Goal: Information Seeking & Learning: Understand process/instructions

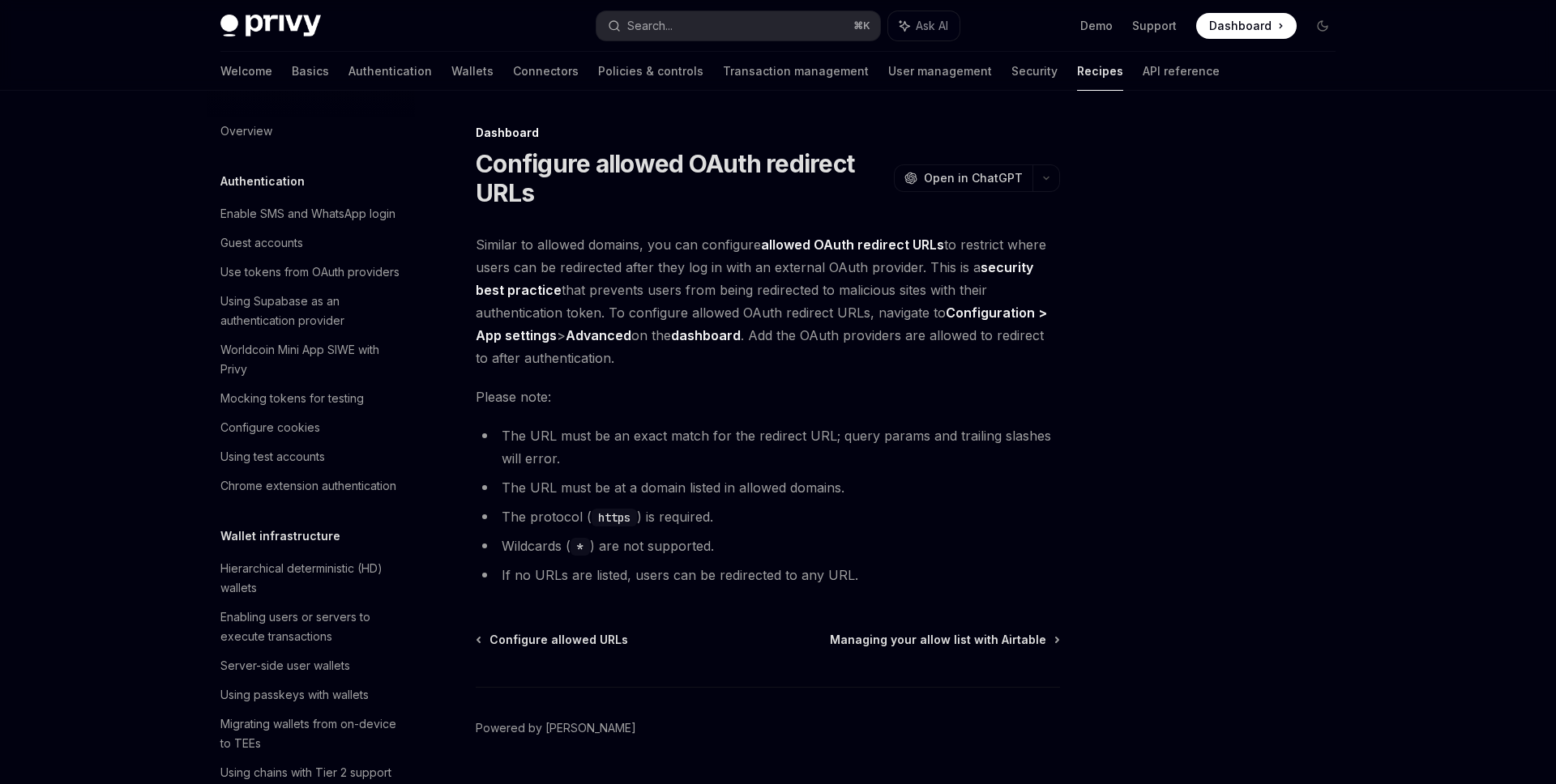
scroll to position [792, 0]
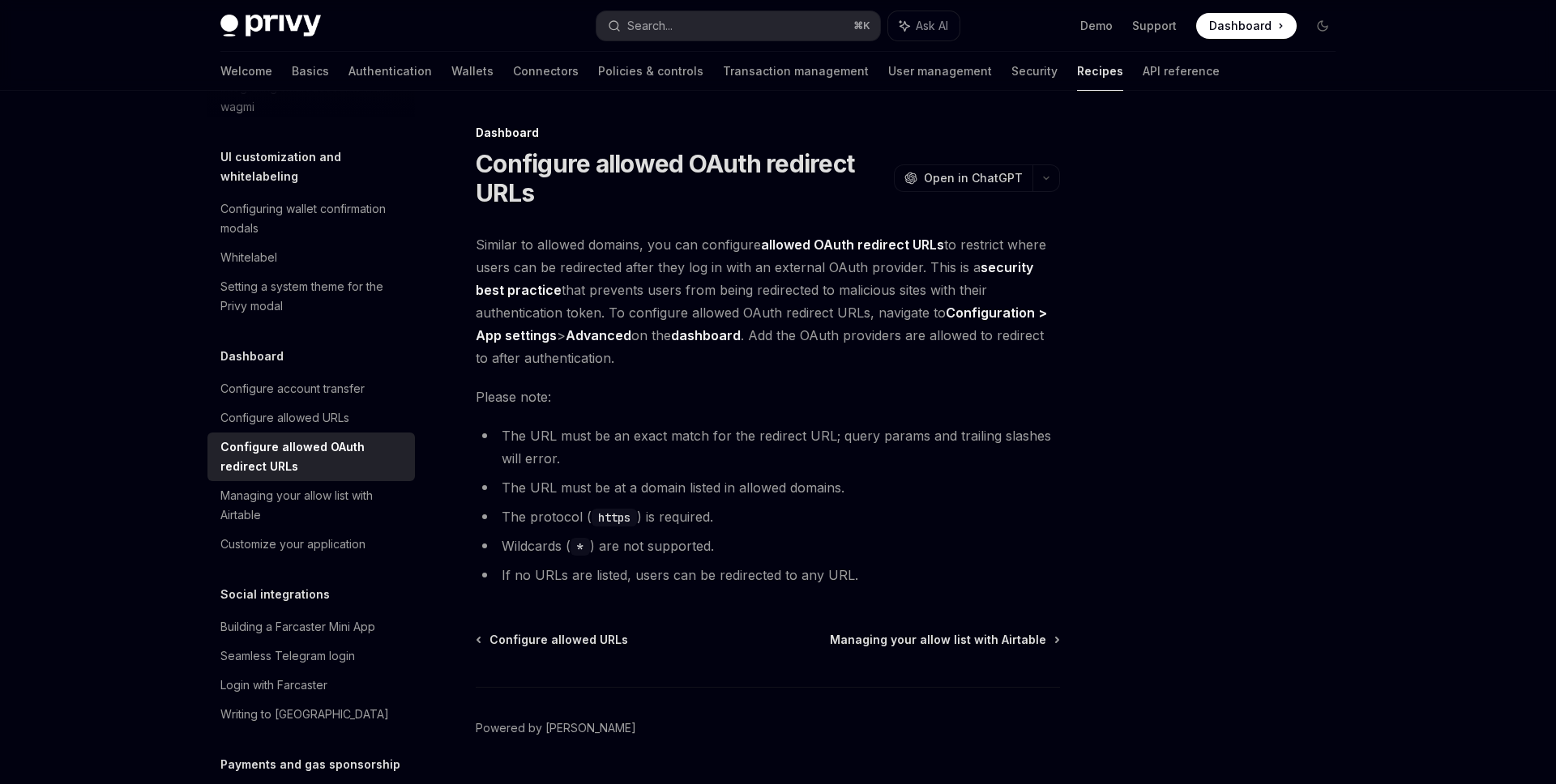
click at [1013, 267] on strong "security best practice" at bounding box center [755, 278] width 558 height 39
click at [845, 267] on span "Similar to allowed domains, you can configure allowed OAuth redirect URLs to re…" at bounding box center [768, 301] width 584 height 136
drag, startPoint x: 710, startPoint y: 279, endPoint x: 932, endPoint y: 278, distance: 222.0
click at [932, 279] on span "Similar to allowed domains, you can configure allowed OAuth redirect URLs to re…" at bounding box center [768, 301] width 584 height 136
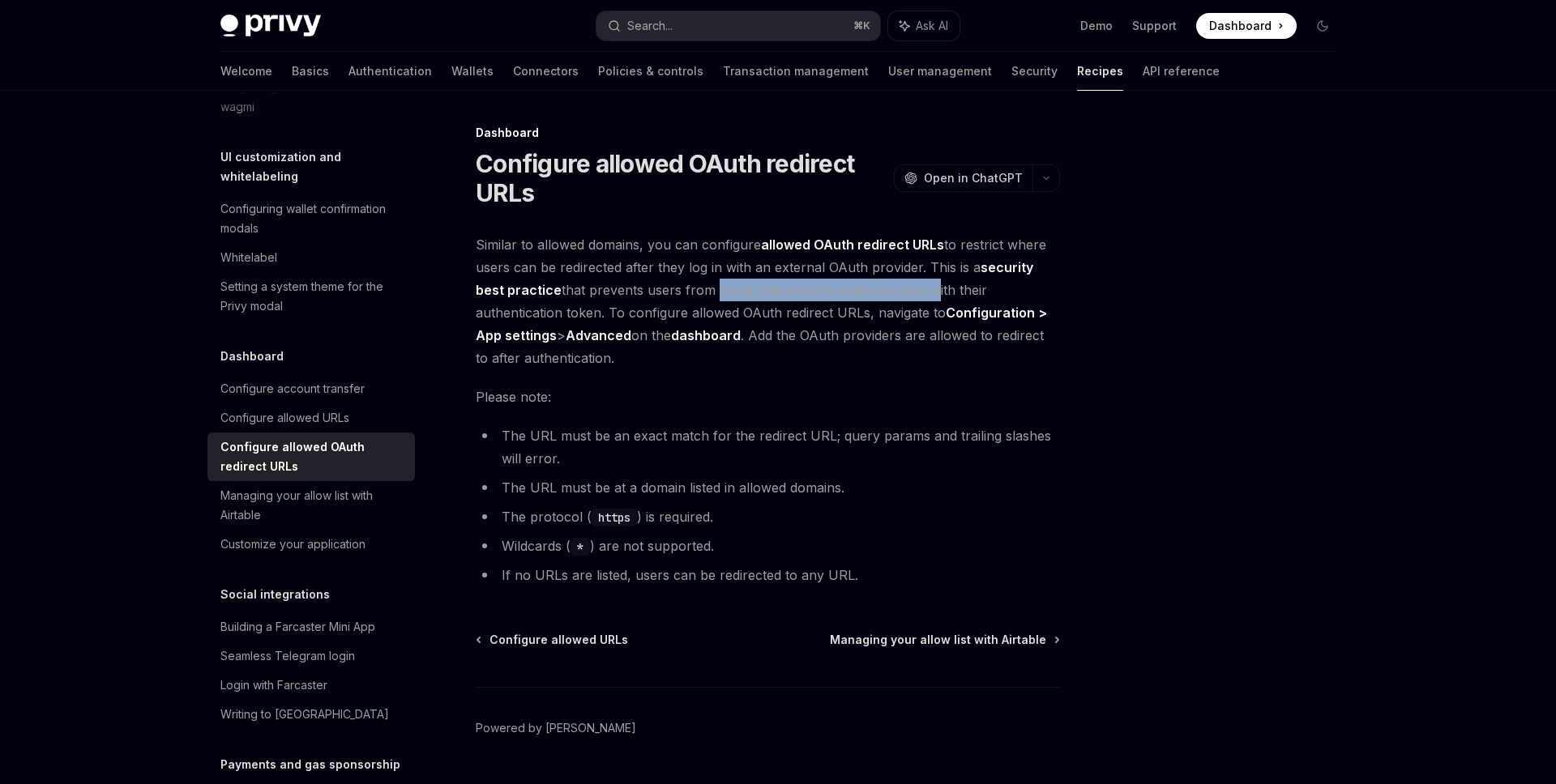
click at [1074, 262] on div "Dashboard Configure allowed OAuth redirect URLs OpenAI Open in ChatGPT OpenAI O…" at bounding box center [778, 459] width 1141 height 737
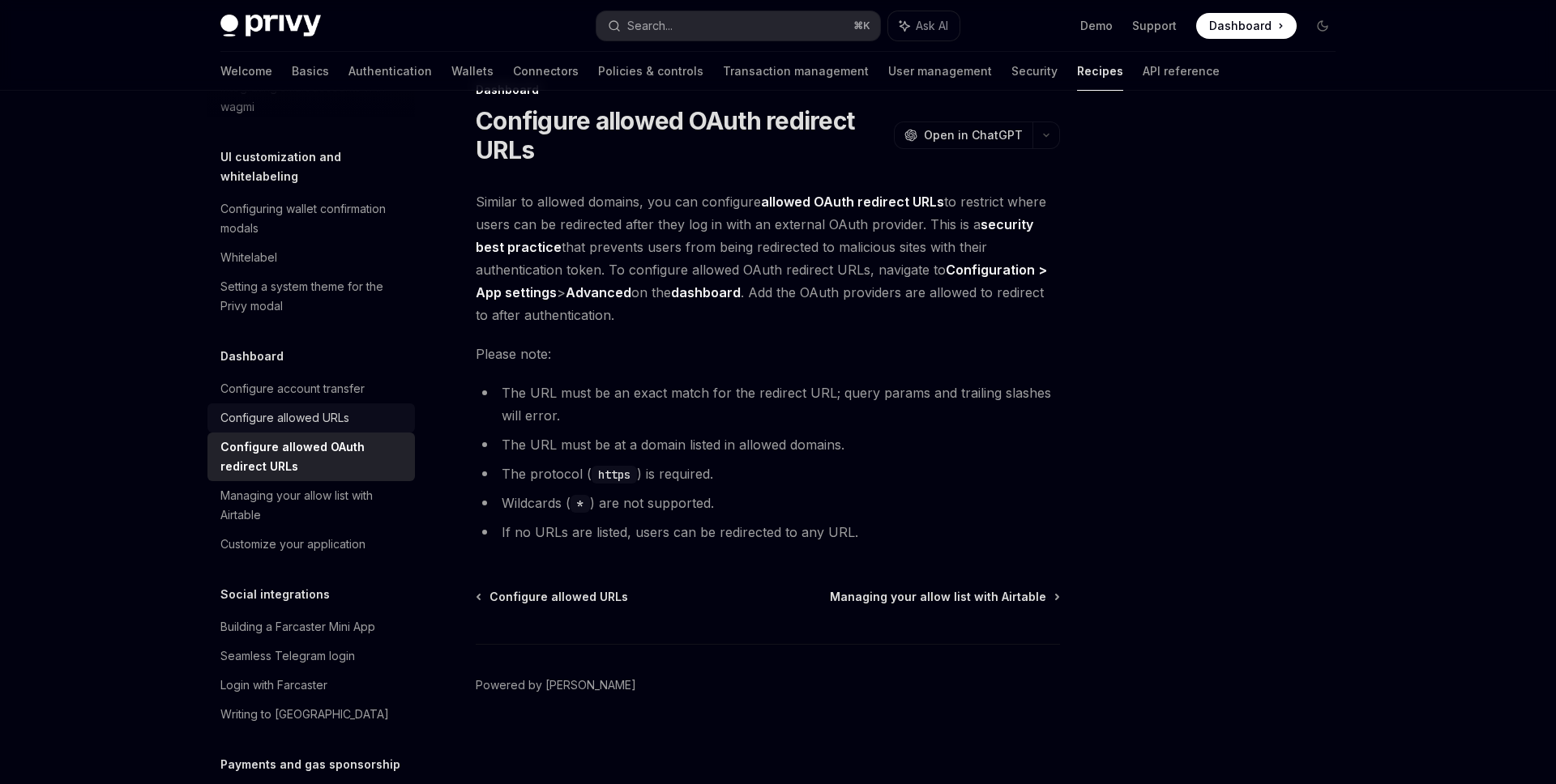
click at [348, 409] on div "Configure allowed URLs" at bounding box center [285, 418] width 129 height 20
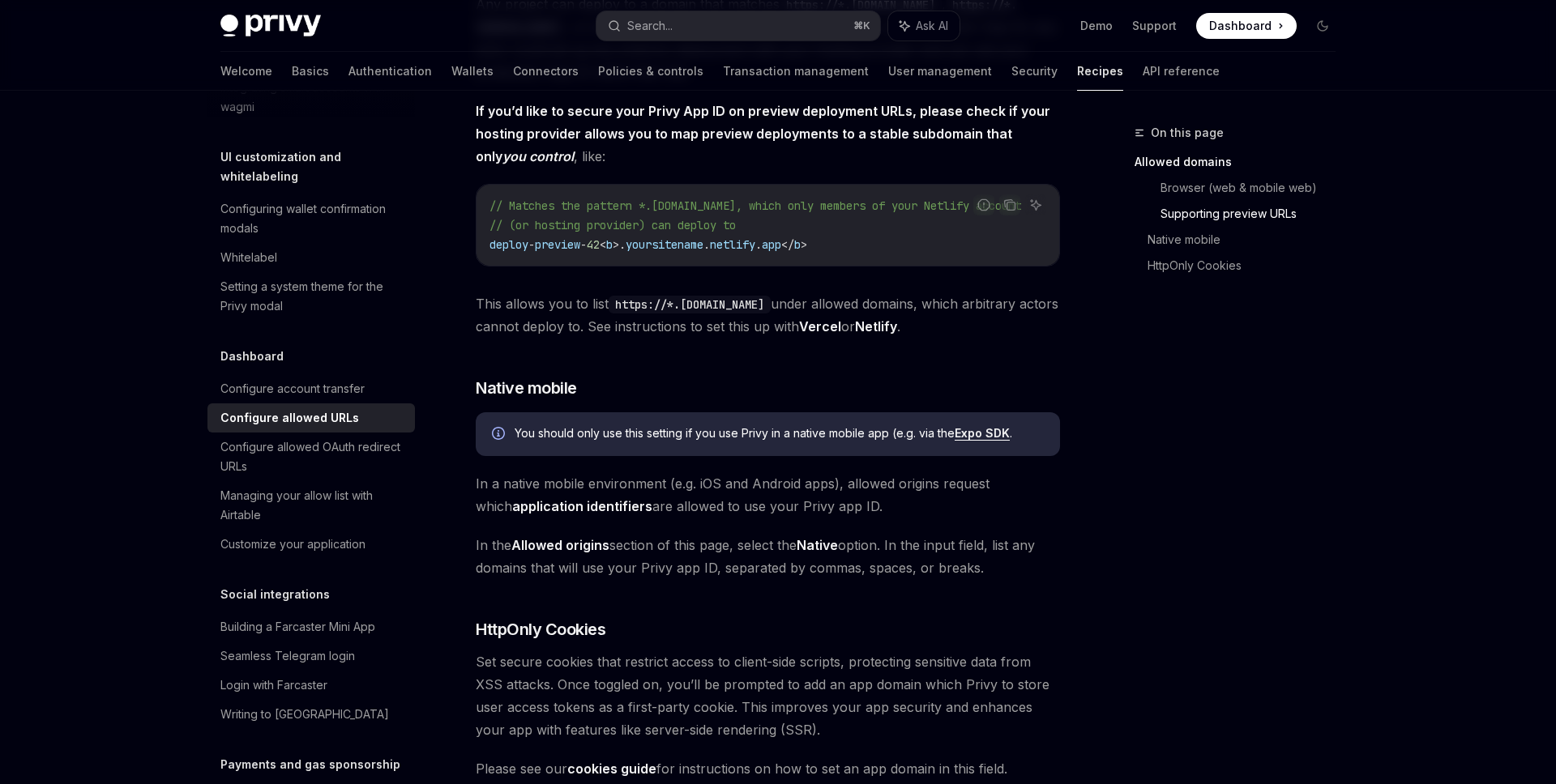
scroll to position [1590, 0]
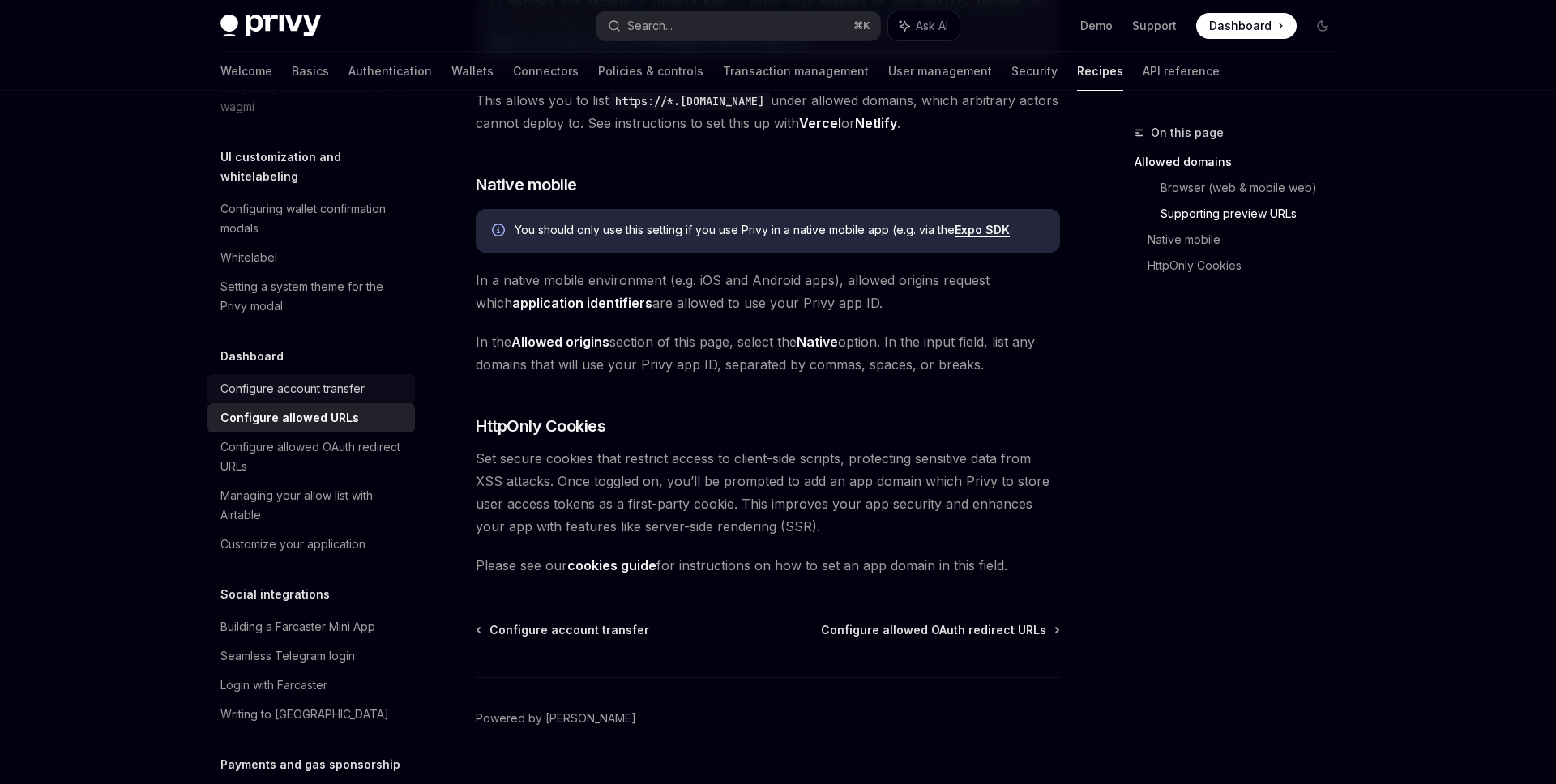
click at [343, 379] on div "Configure account transfer" at bounding box center [292, 389] width 144 height 20
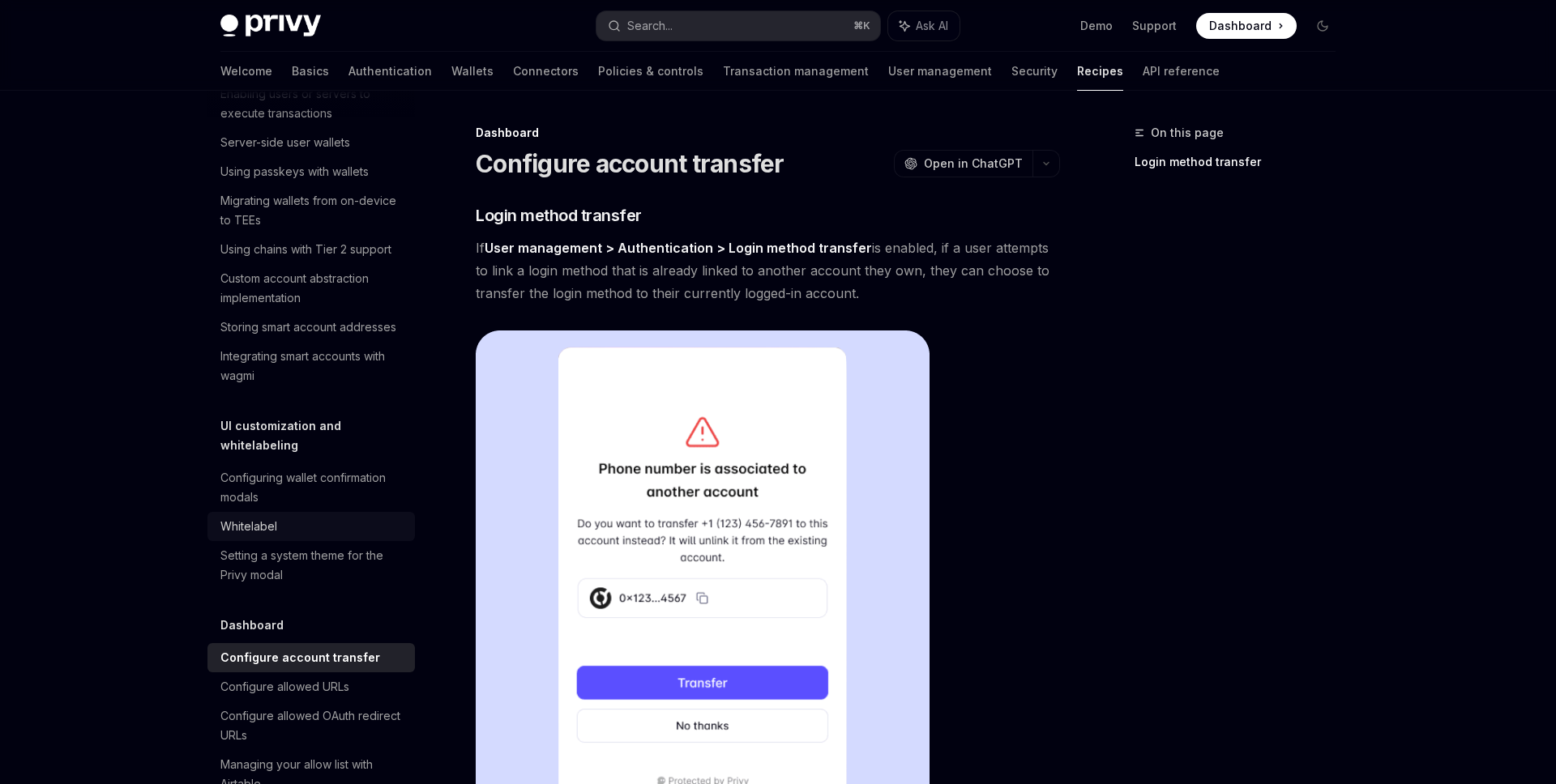
scroll to position [547, 0]
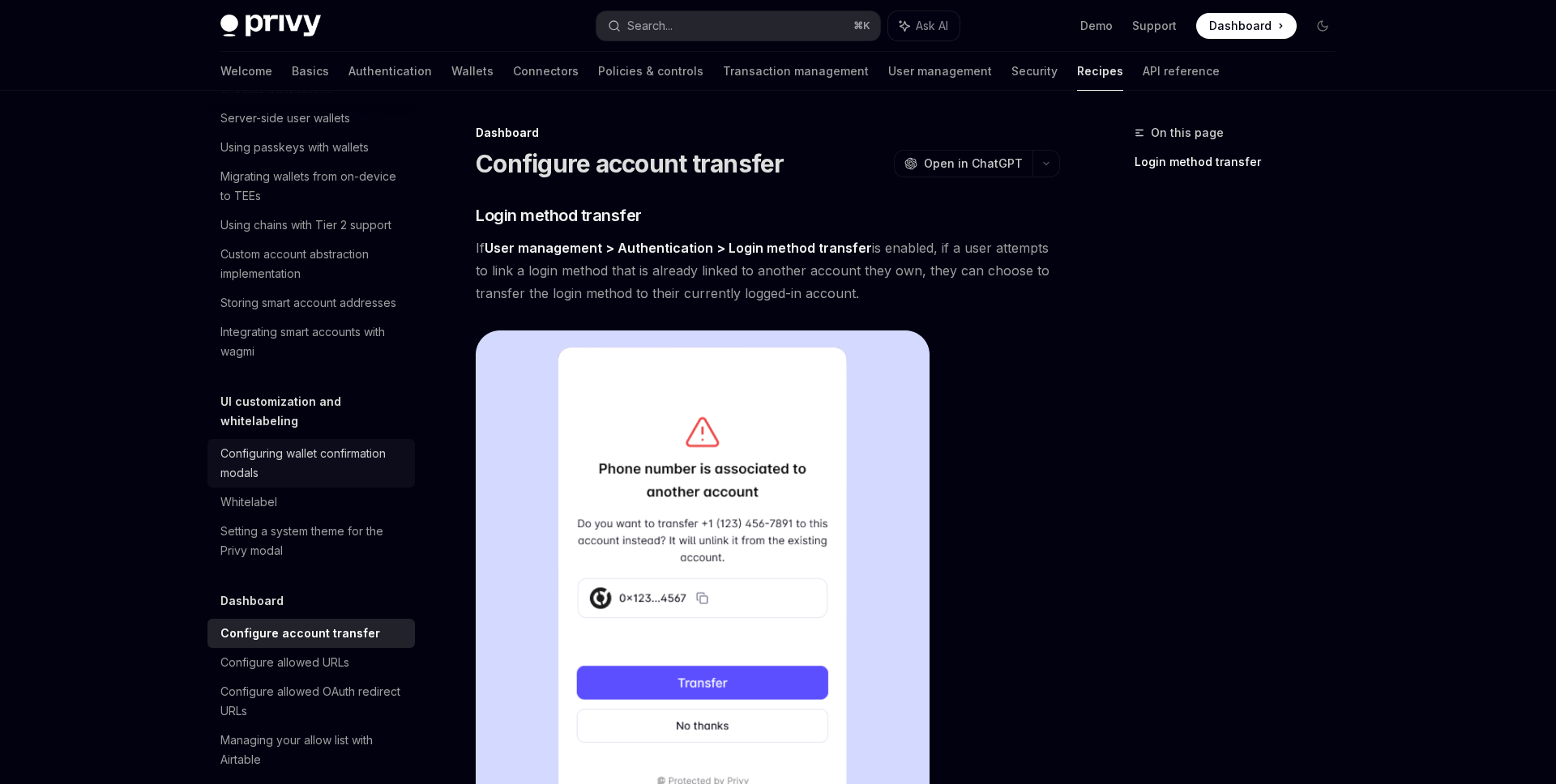
click at [334, 444] on div "Configuring wallet confirmation modals" at bounding box center [313, 463] width 185 height 39
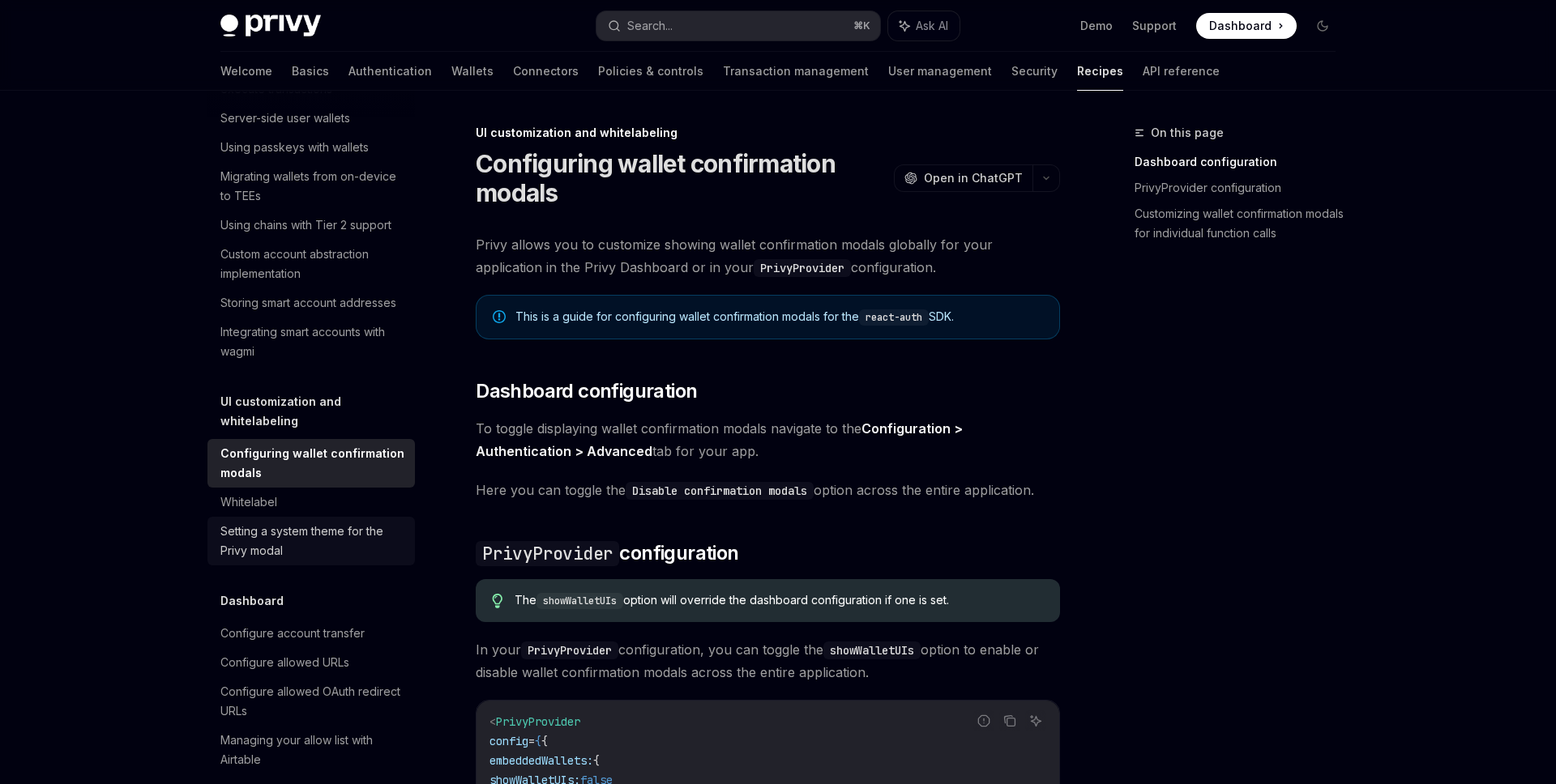
click at [310, 521] on div "Setting a system theme for the Privy modal" at bounding box center [313, 540] width 185 height 39
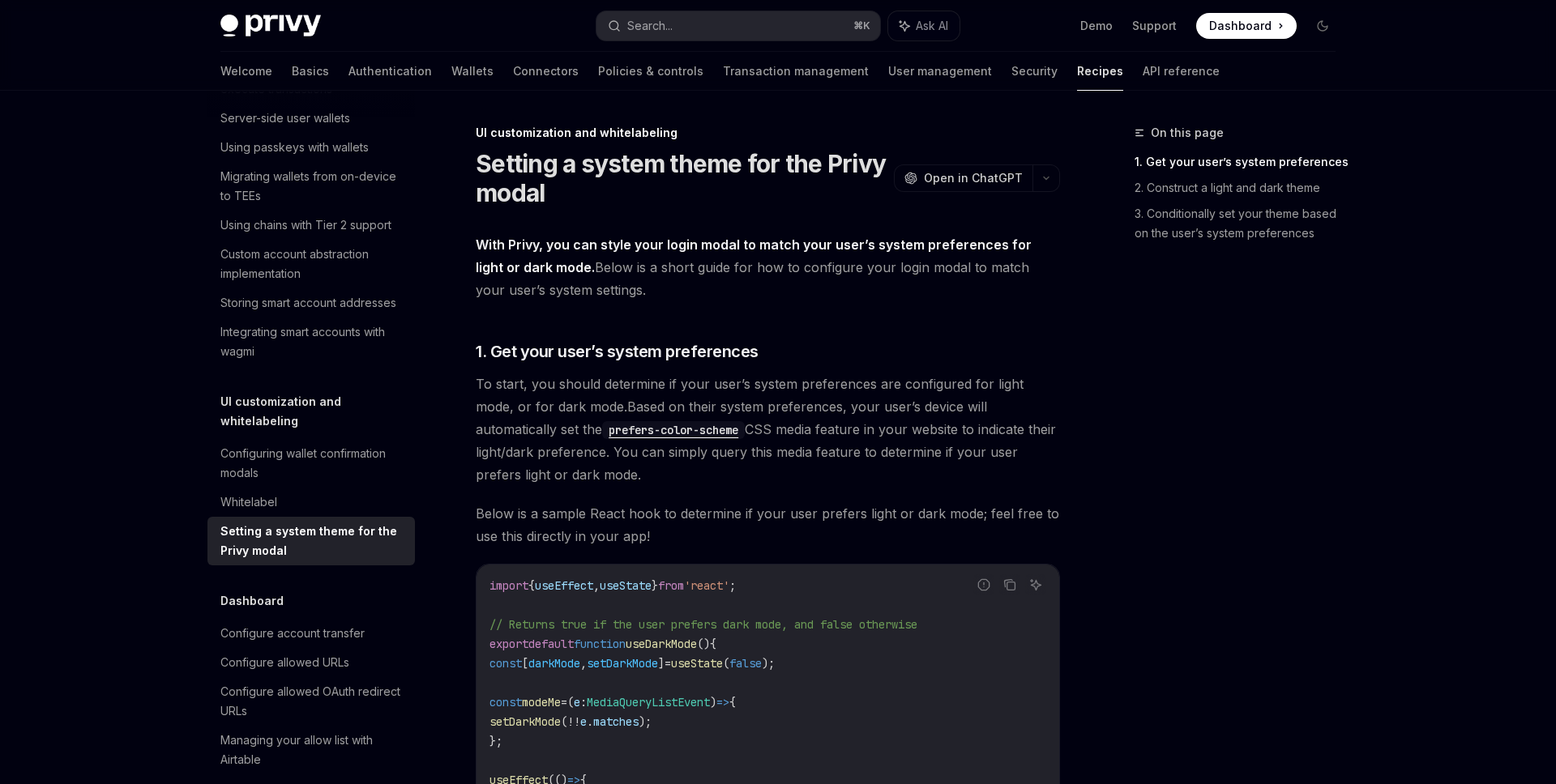
click at [339, 517] on link "Setting a system theme for the Privy modal" at bounding box center [312, 541] width 208 height 48
click at [341, 493] on div "Whitelabel" at bounding box center [313, 503] width 185 height 20
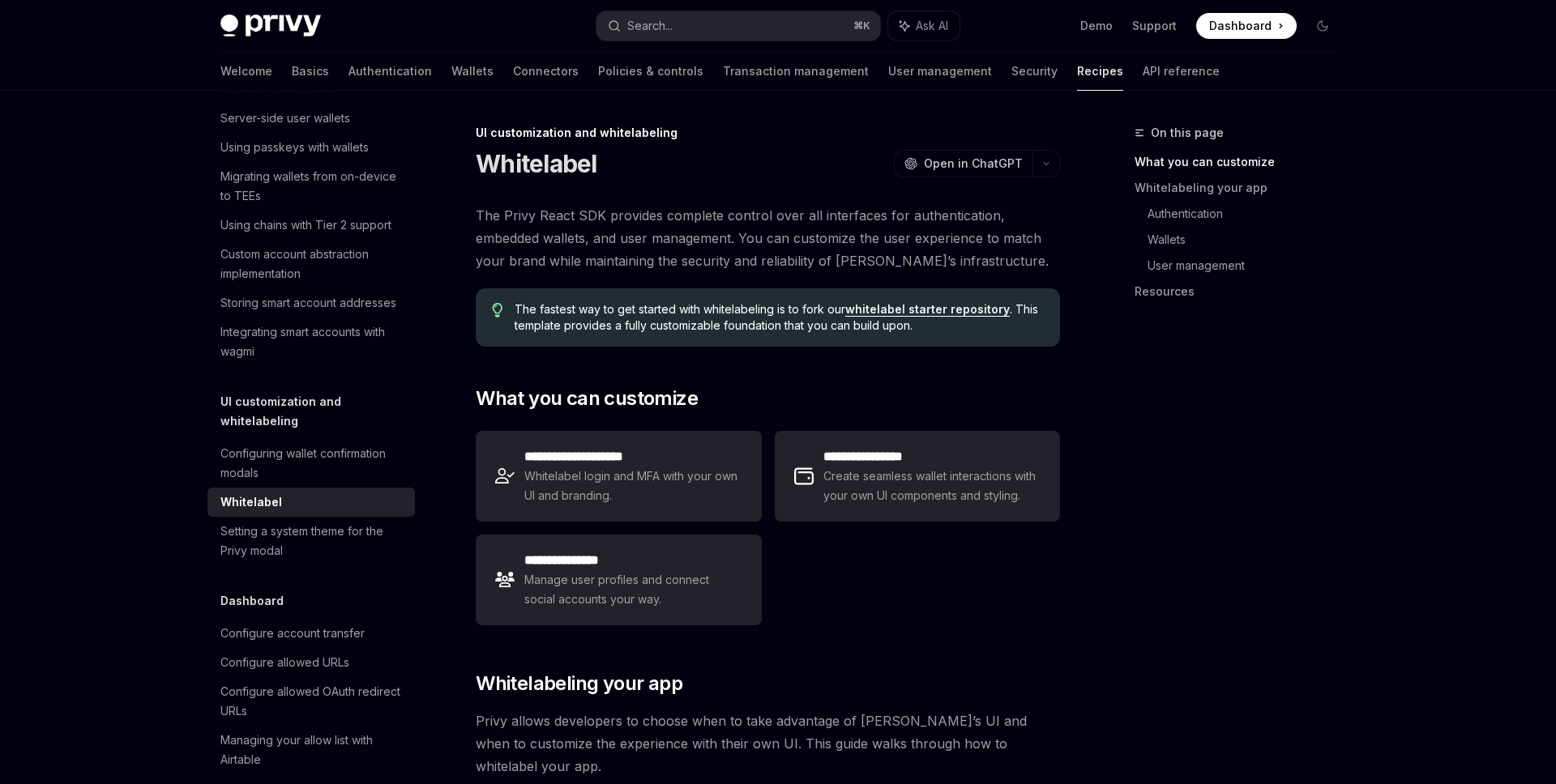
scroll to position [5, 0]
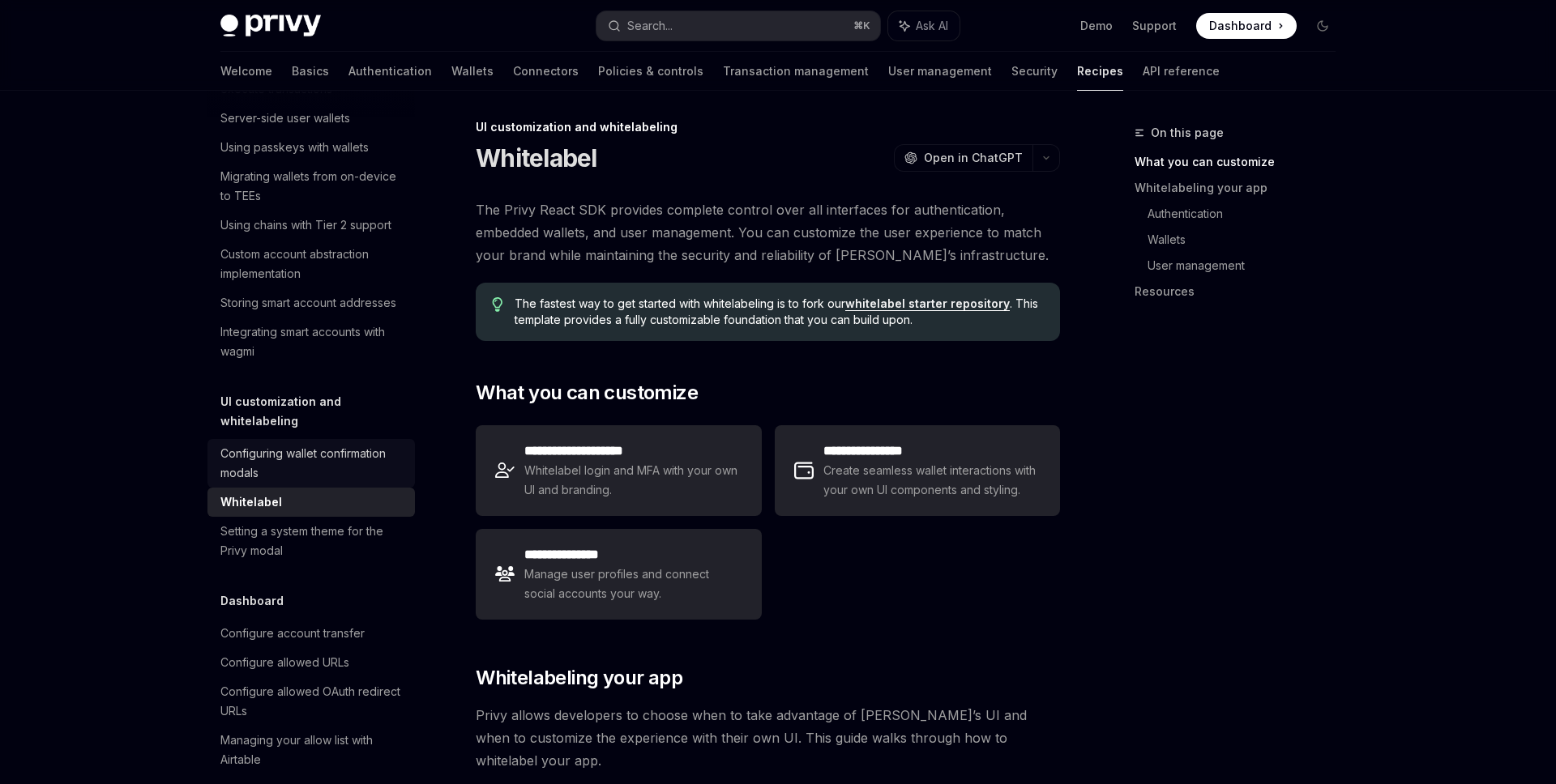
click at [252, 444] on div "Configuring wallet confirmation modals" at bounding box center [313, 463] width 185 height 39
type textarea "*"
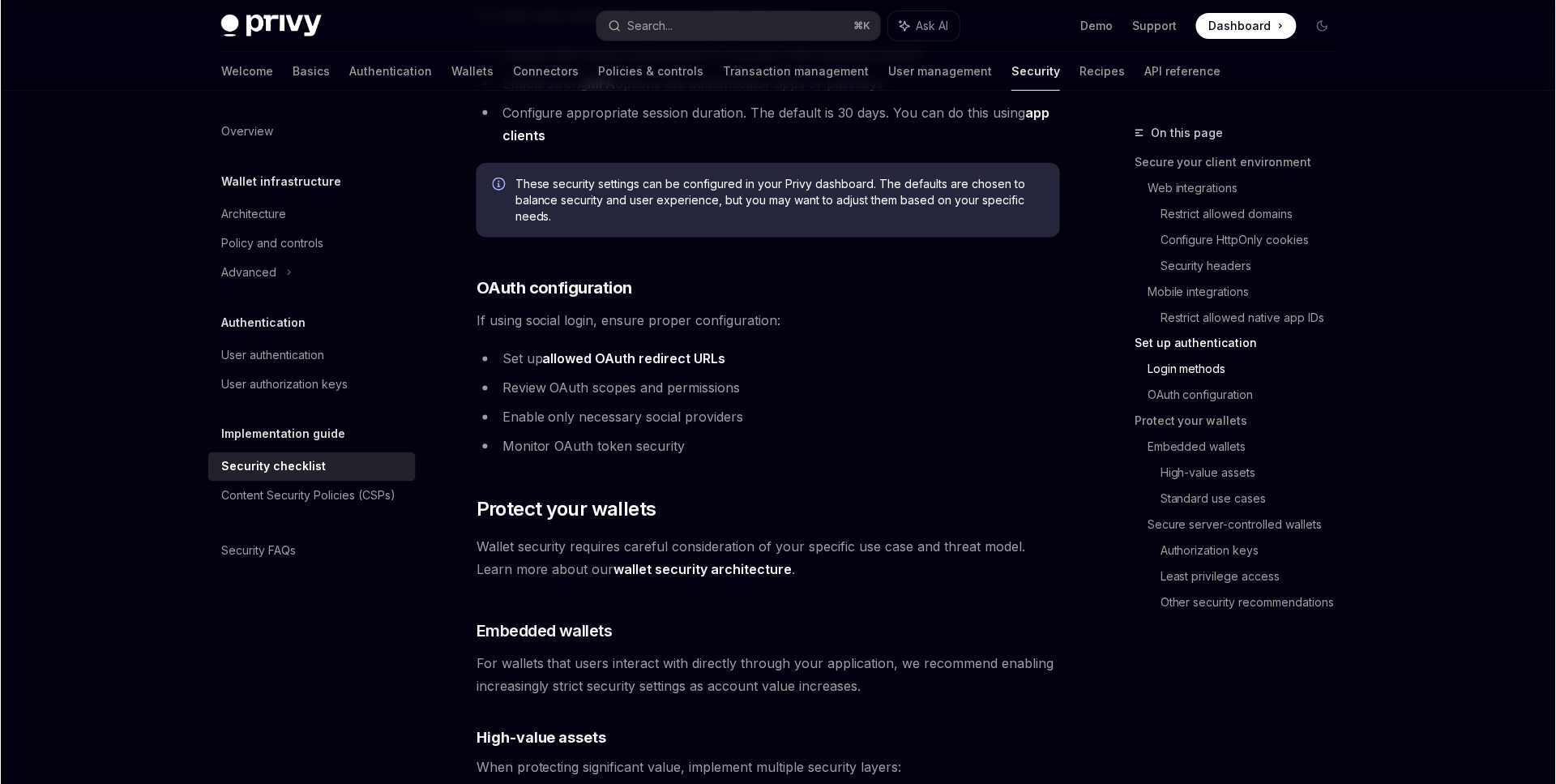
scroll to position [1406, 0]
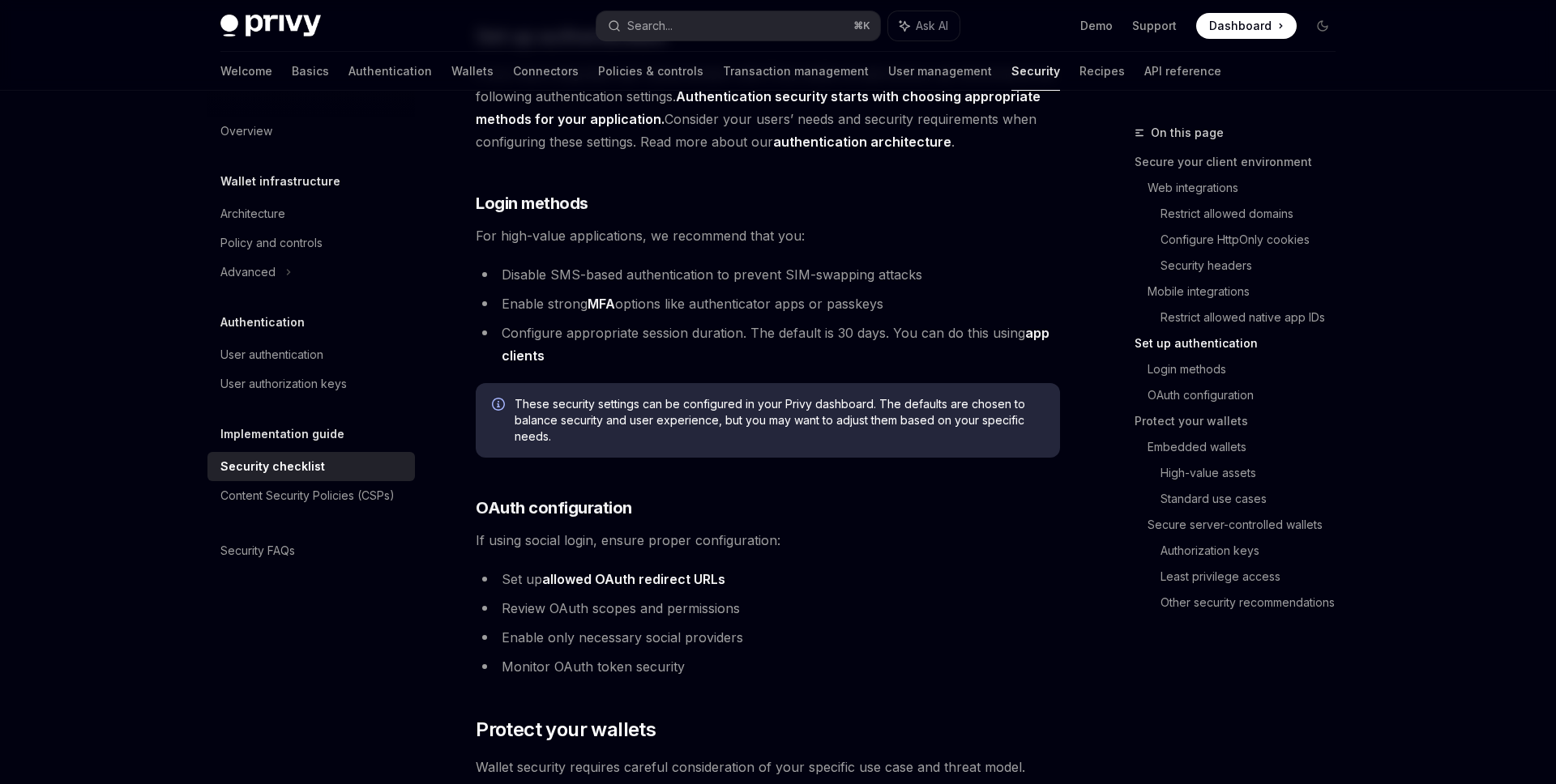
type textarea "*"
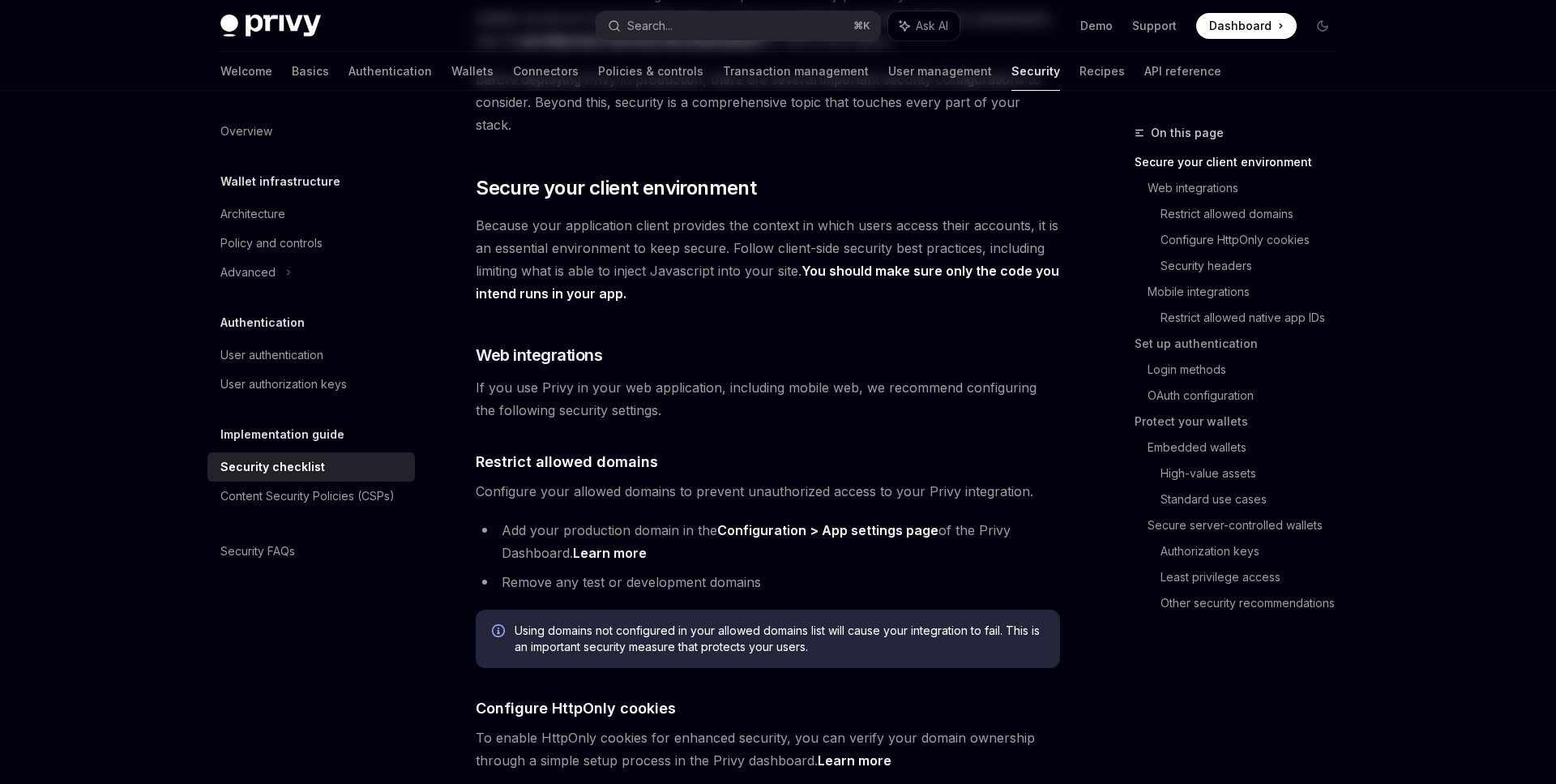
scroll to position [0, 0]
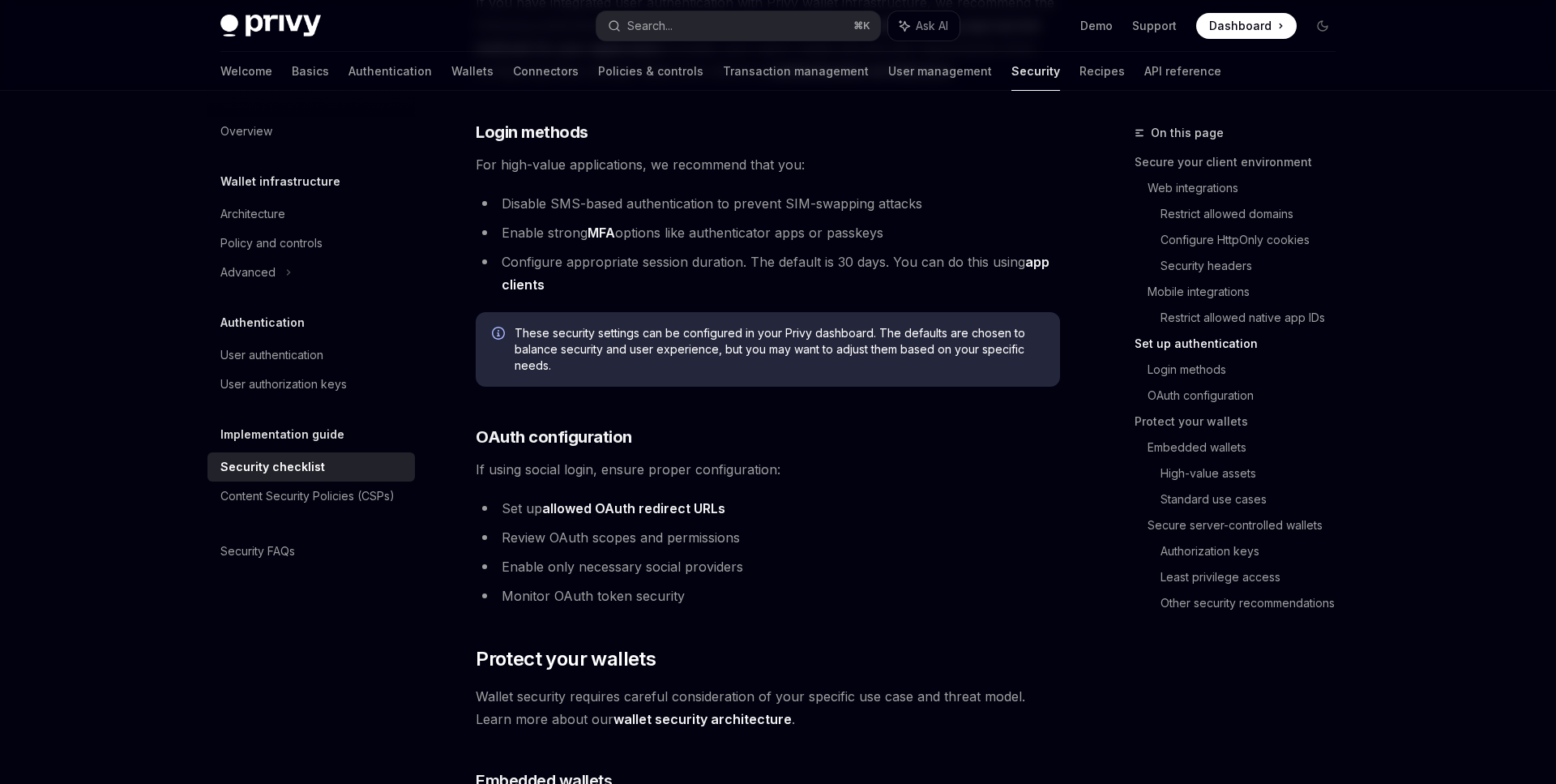
scroll to position [1426, 0]
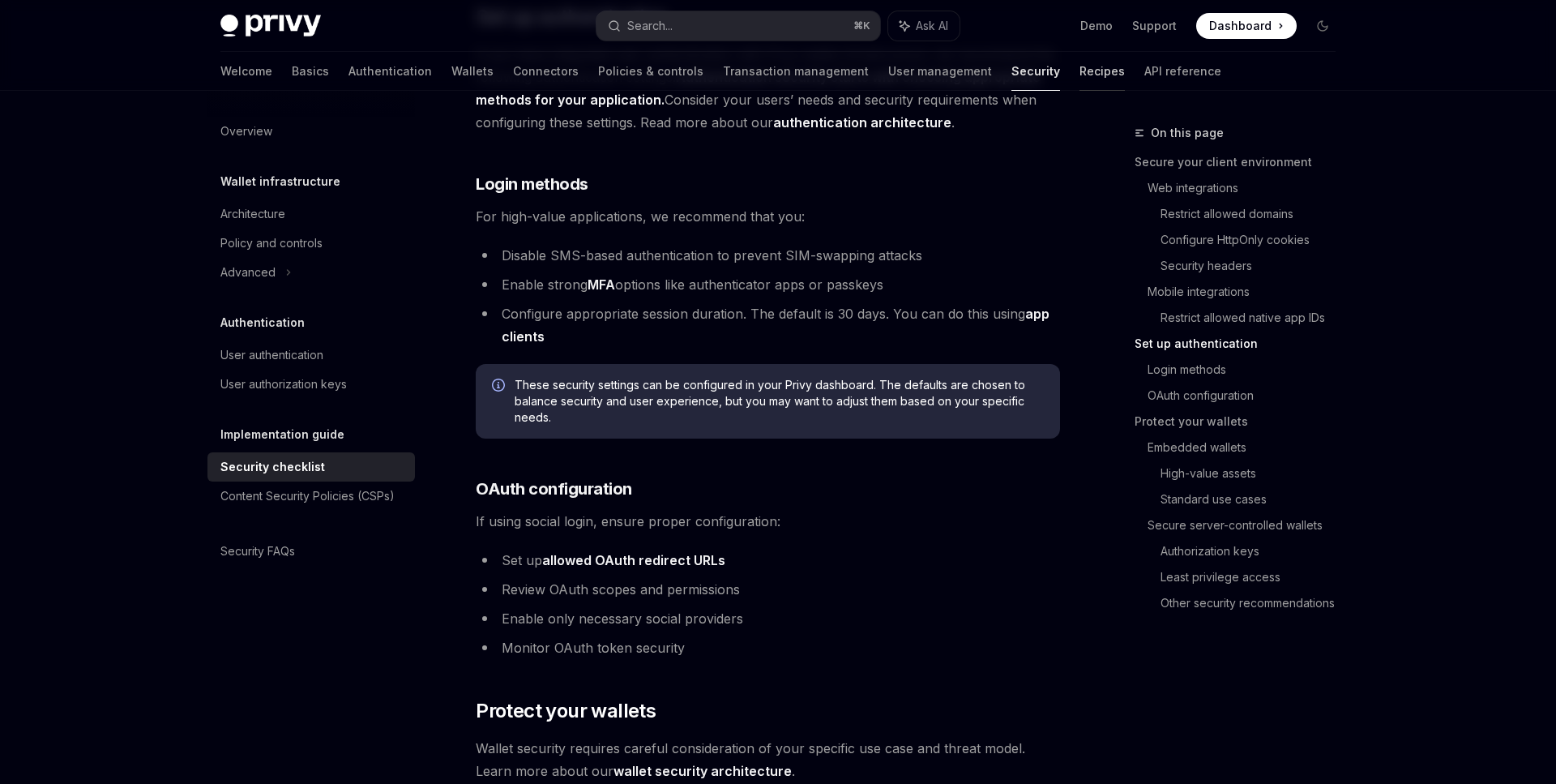
click at [1080, 74] on link "Recipes" at bounding box center [1102, 71] width 46 height 39
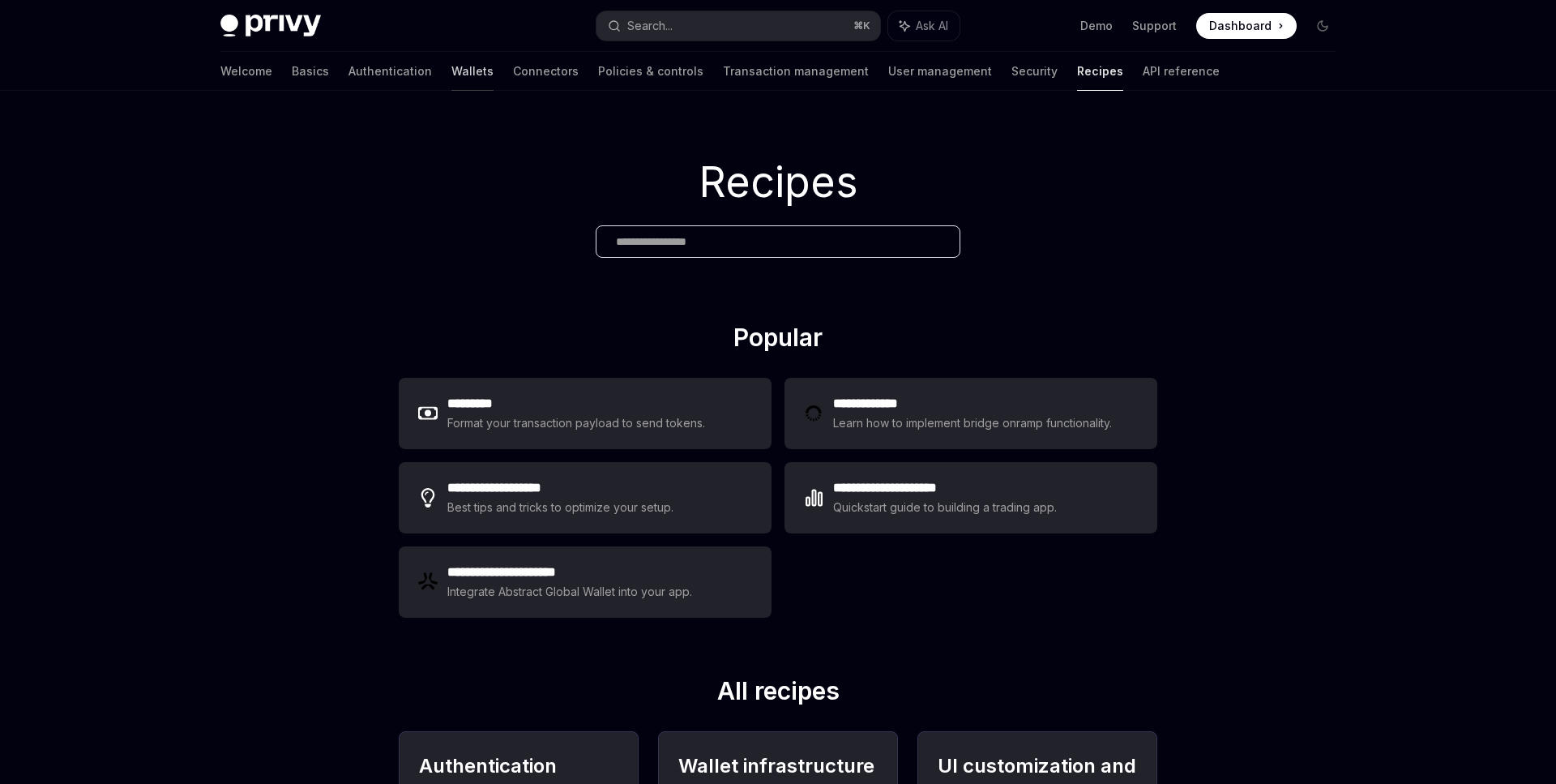
click at [452, 64] on link "Wallets" at bounding box center [472, 71] width 42 height 39
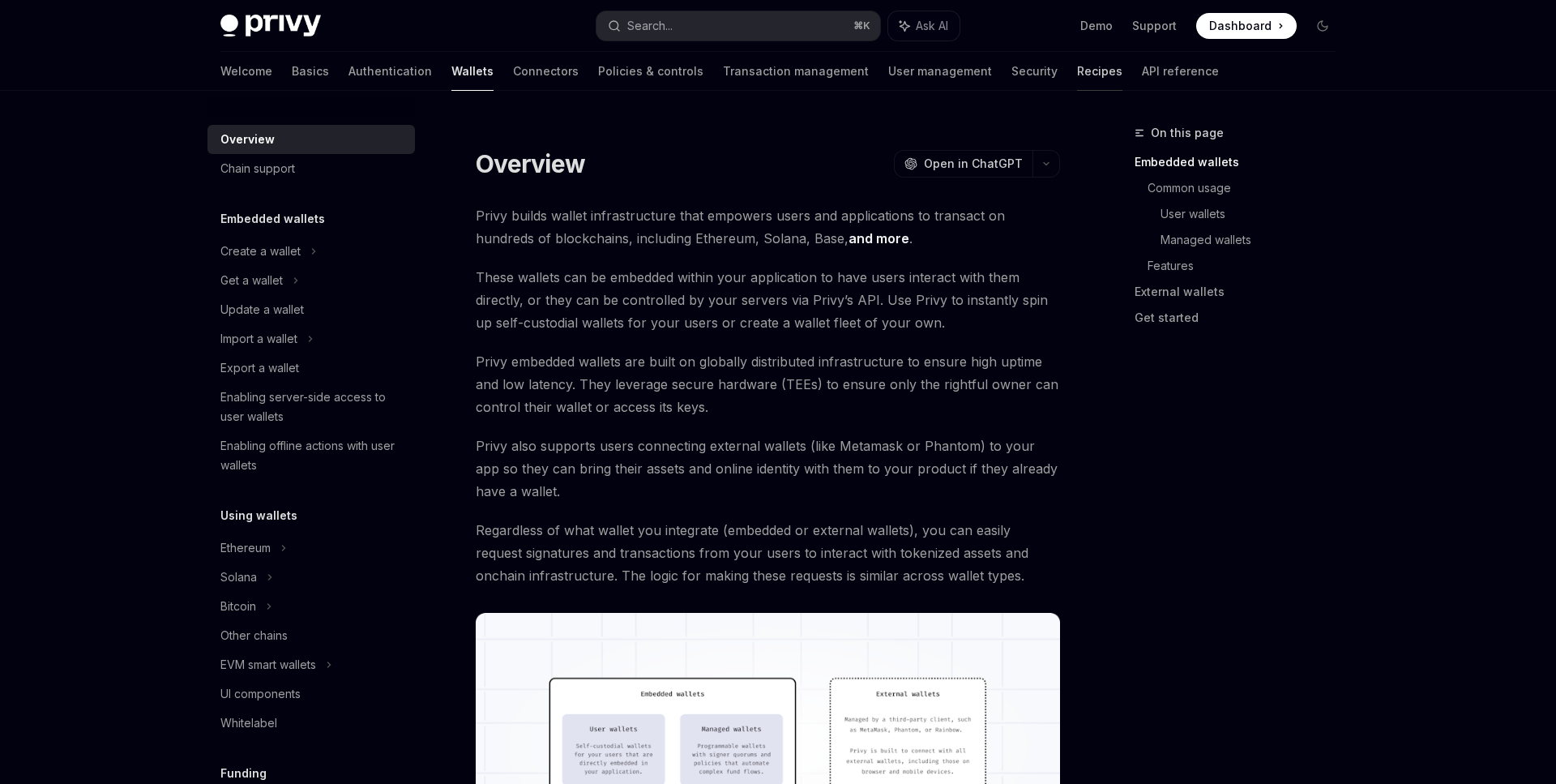
click at [1077, 65] on link "Recipes" at bounding box center [1100, 71] width 46 height 39
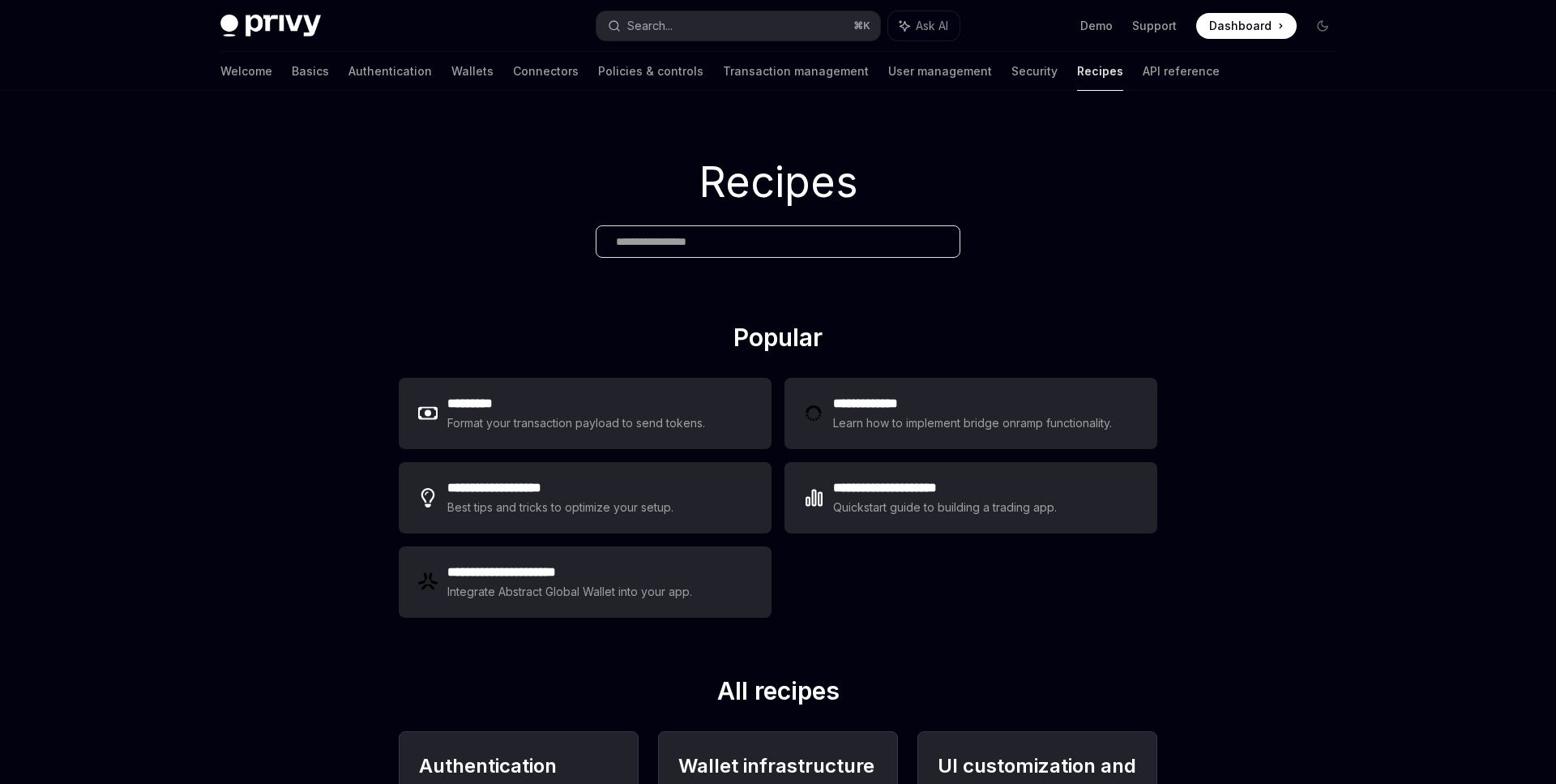
click at [661, 252] on div at bounding box center [778, 241] width 365 height 32
click at [672, 236] on input "text" at bounding box center [778, 241] width 324 height 17
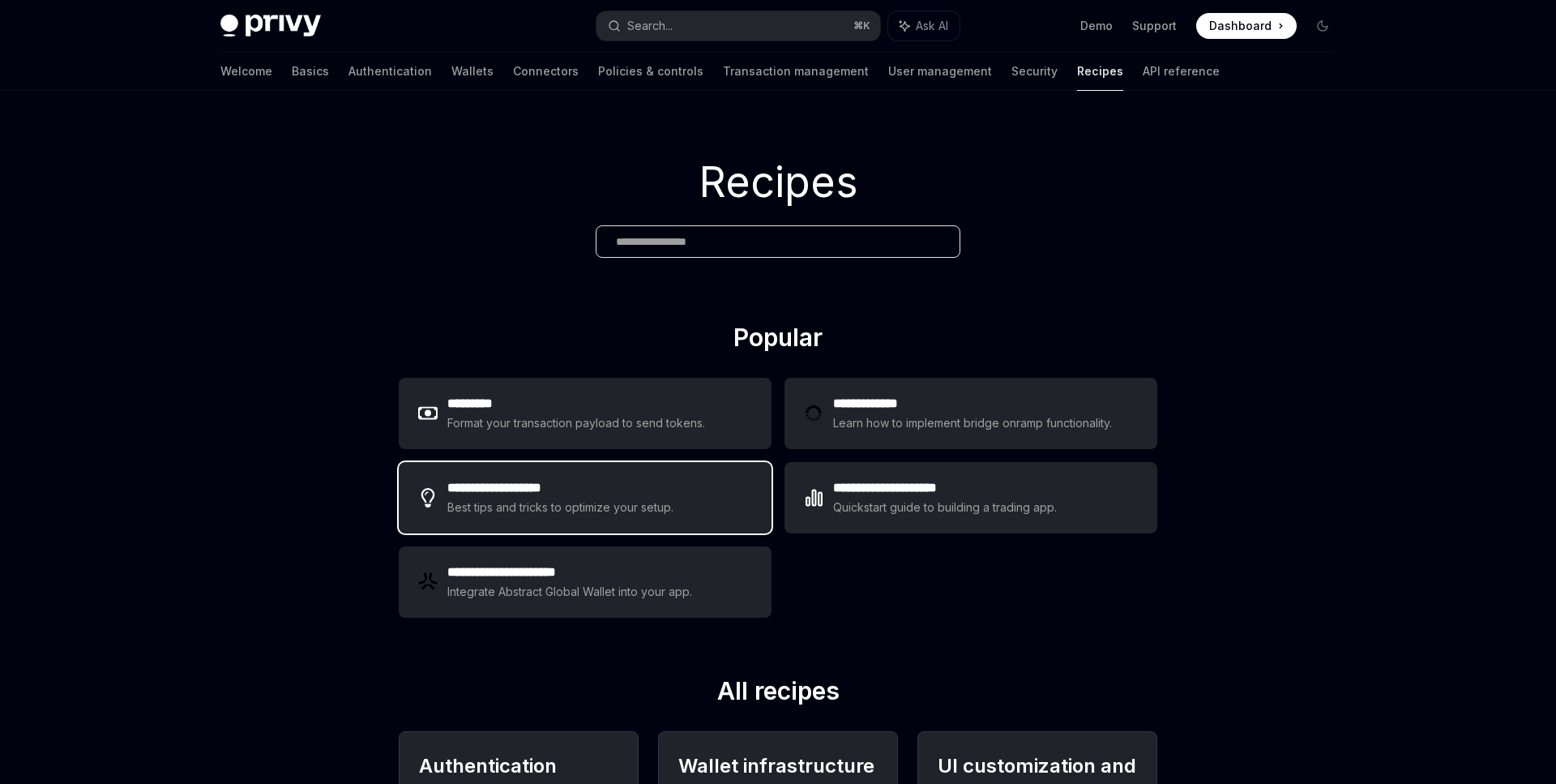
click at [611, 508] on div "Best tips and tricks to optimize your setup." at bounding box center [561, 507] width 229 height 20
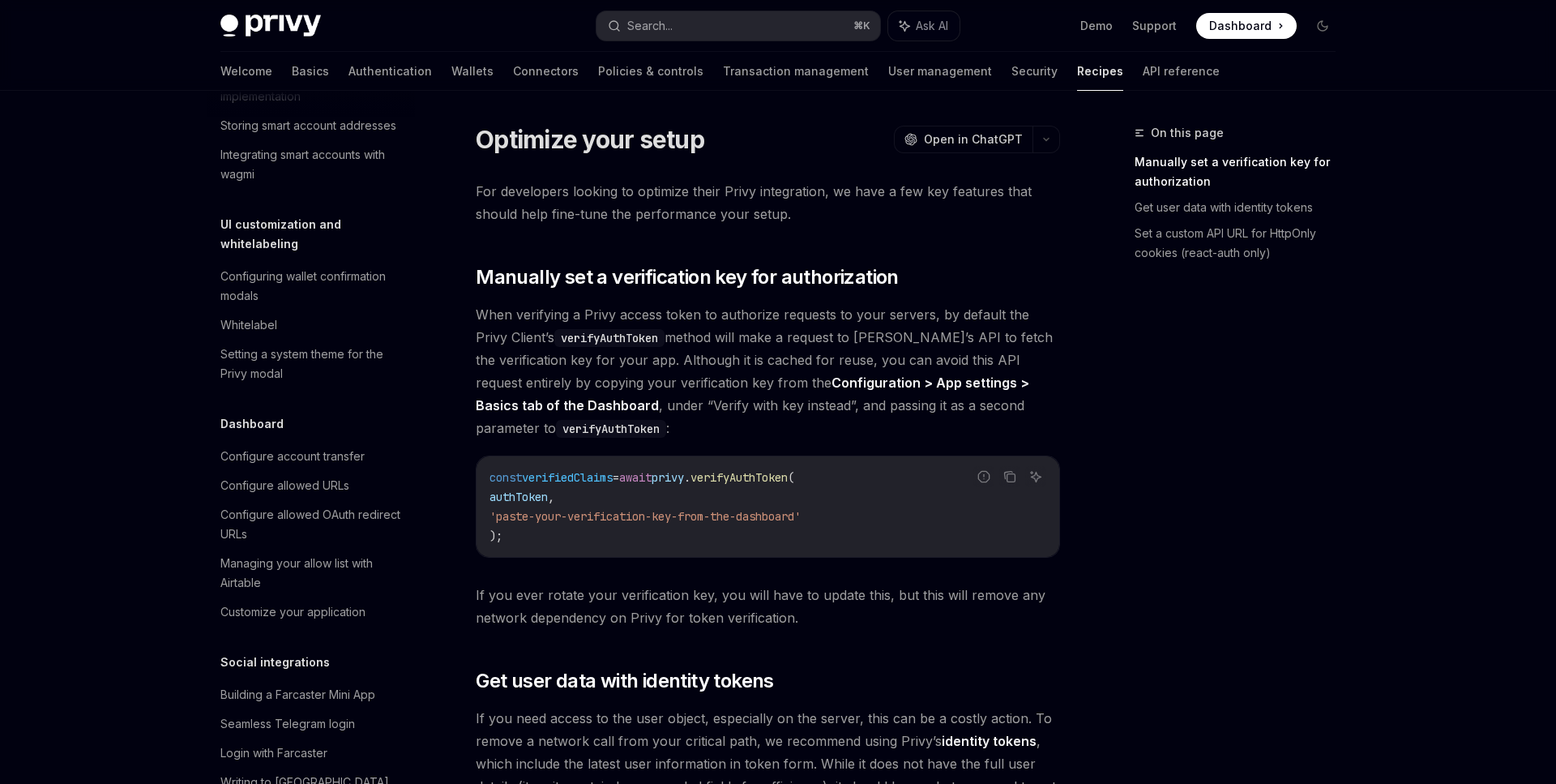
scroll to position [729, 0]
click at [308, 505] on div "Configure allowed OAuth redirect URLs" at bounding box center [313, 520] width 185 height 39
type textarea "*"
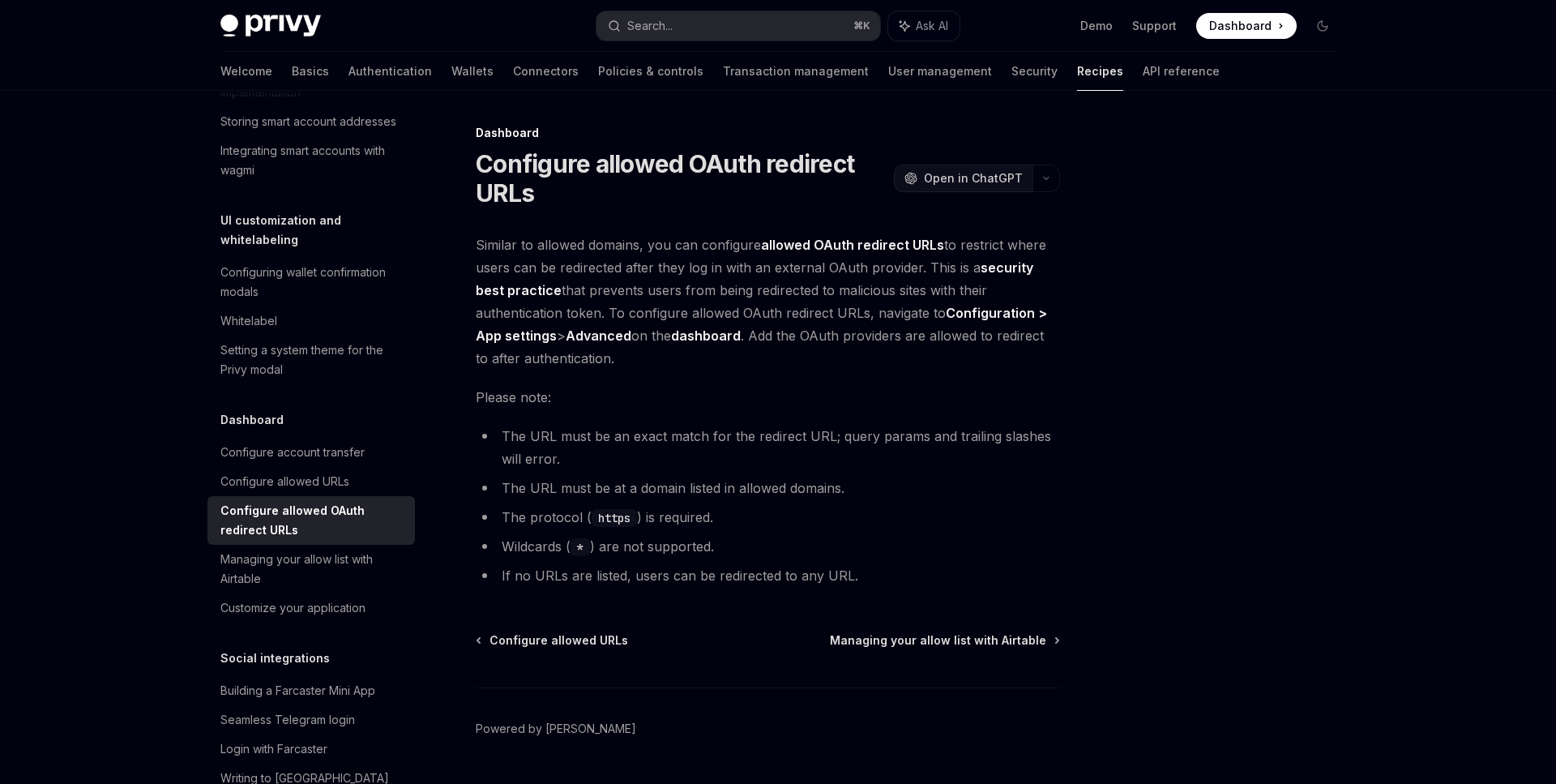
click at [992, 189] on button "OpenAI Open in ChatGPT" at bounding box center [964, 178] width 139 height 28
click at [1189, 299] on div at bounding box center [1225, 452] width 246 height 660
